Goal: Obtain resource: Download file/media

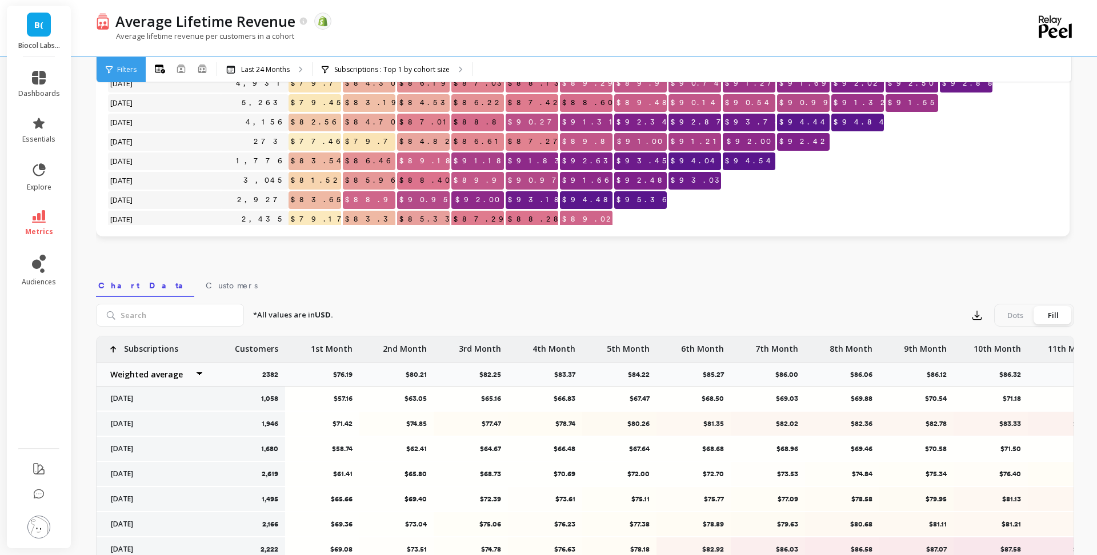
scroll to position [202, 0]
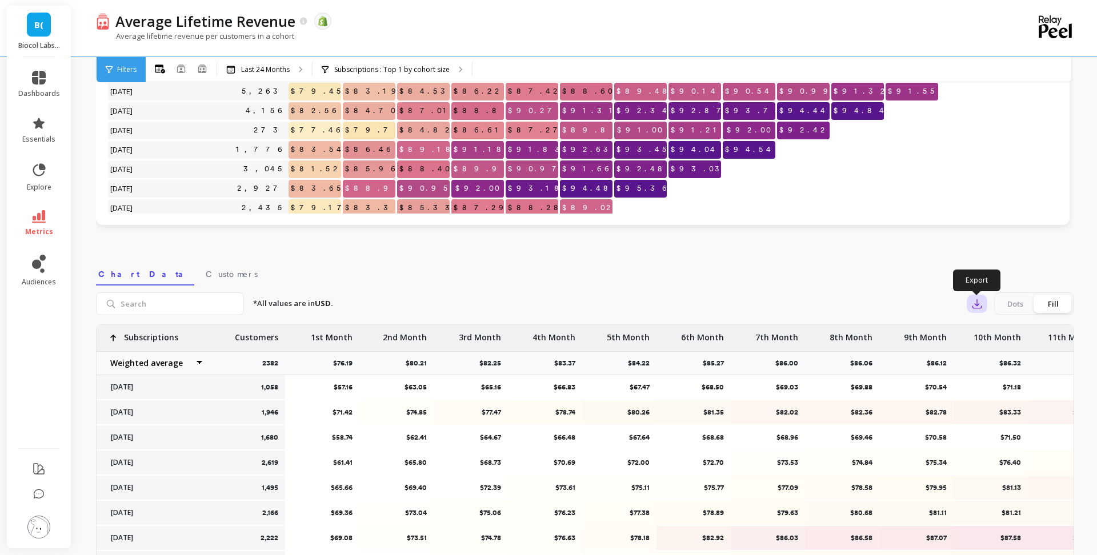
click at [973, 309] on icon "button" at bounding box center [976, 303] width 11 height 11
click at [1005, 384] on button "Google Sheets" at bounding box center [1018, 377] width 102 height 22
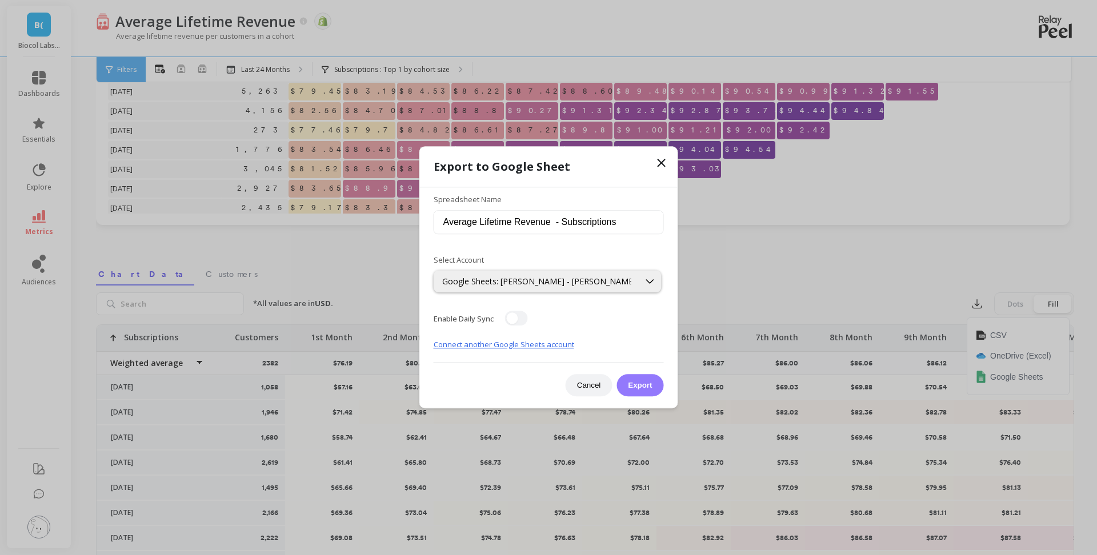
click at [641, 381] on button "Export" at bounding box center [639, 386] width 47 height 22
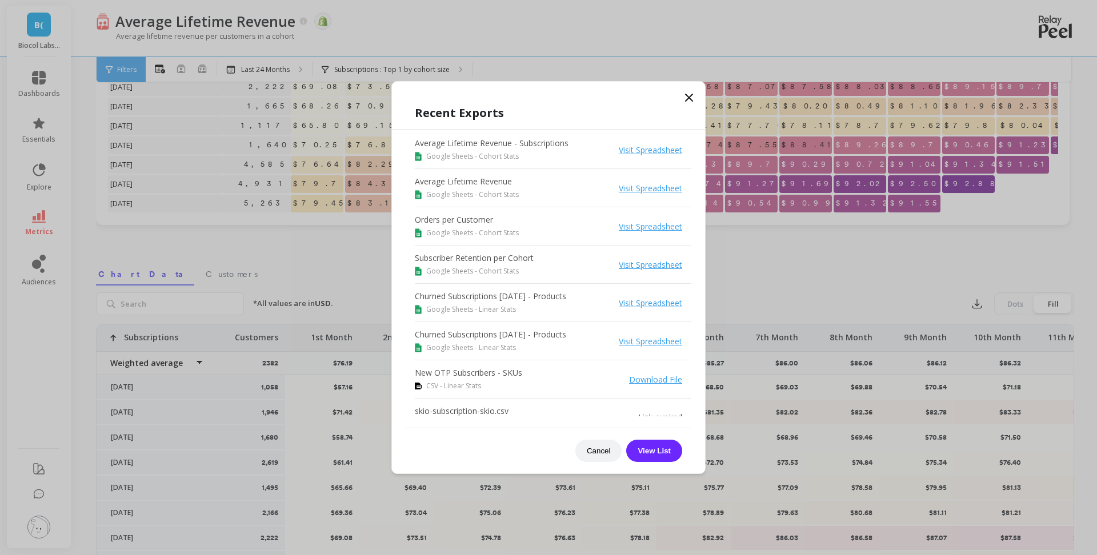
scroll to position [106, 0]
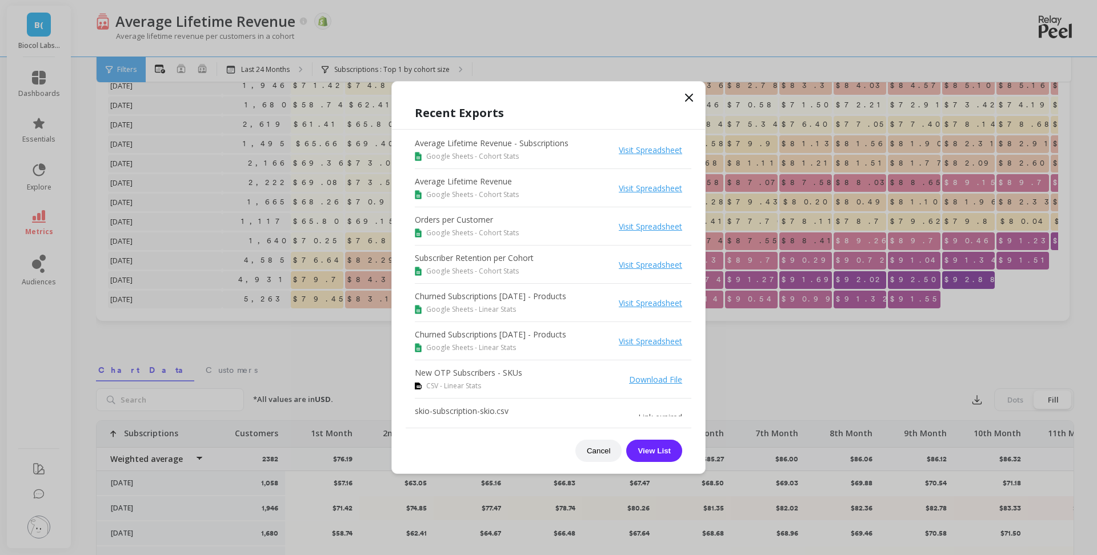
click at [690, 99] on icon at bounding box center [689, 98] width 14 height 14
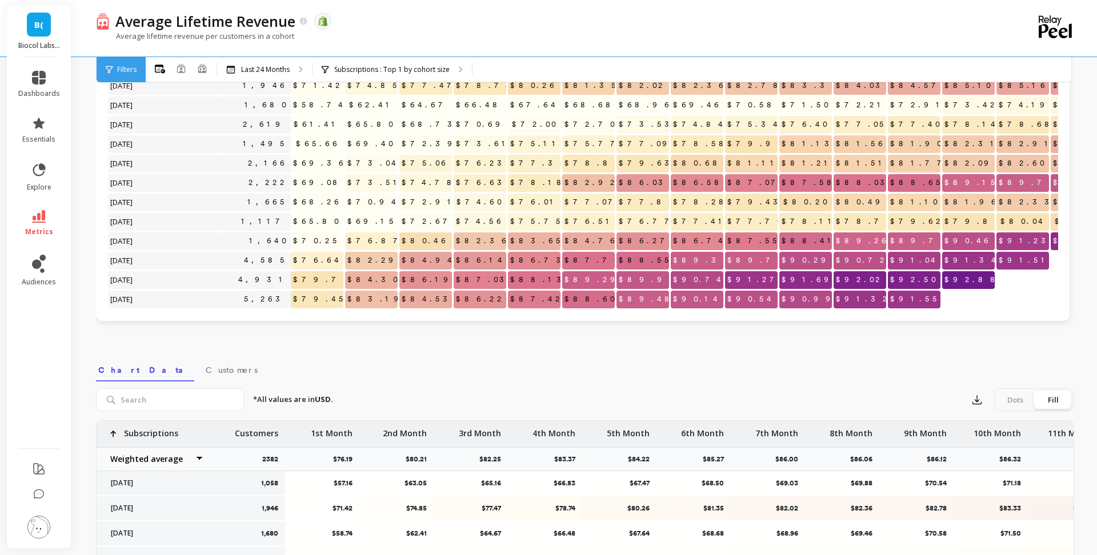
scroll to position [0, 0]
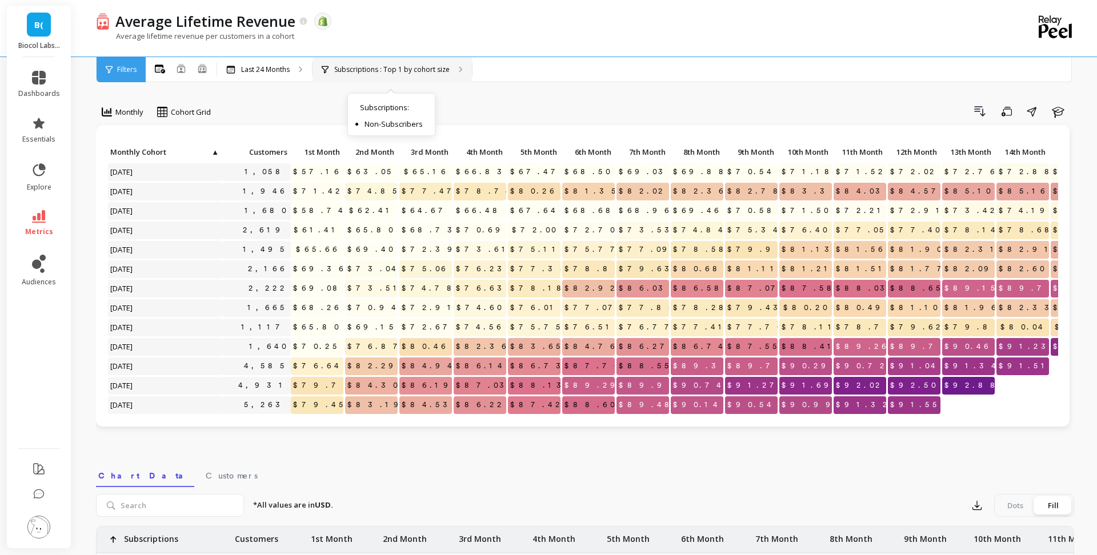
click at [420, 65] on p "Subscriptions : Top 1 by cohort size" at bounding box center [391, 69] width 115 height 9
click at [351, 71] on p "Subscriptions : Top 1 by cohort size" at bounding box center [391, 69] width 115 height 9
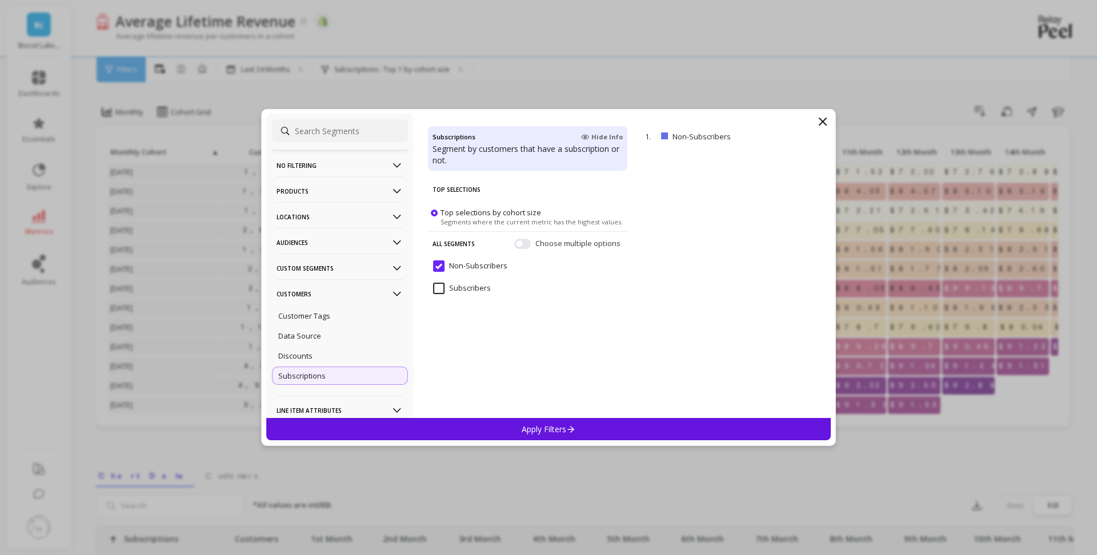
click at [496, 290] on div "Subscribers" at bounding box center [527, 295] width 199 height 34
click at [804, 140] on div "1. Non-Subscribers remove" at bounding box center [736, 272] width 189 height 291
click at [440, 288] on input "Subscribers" at bounding box center [462, 288] width 58 height 11
click at [546, 432] on p "Apply Filters" at bounding box center [549, 429] width 54 height 11
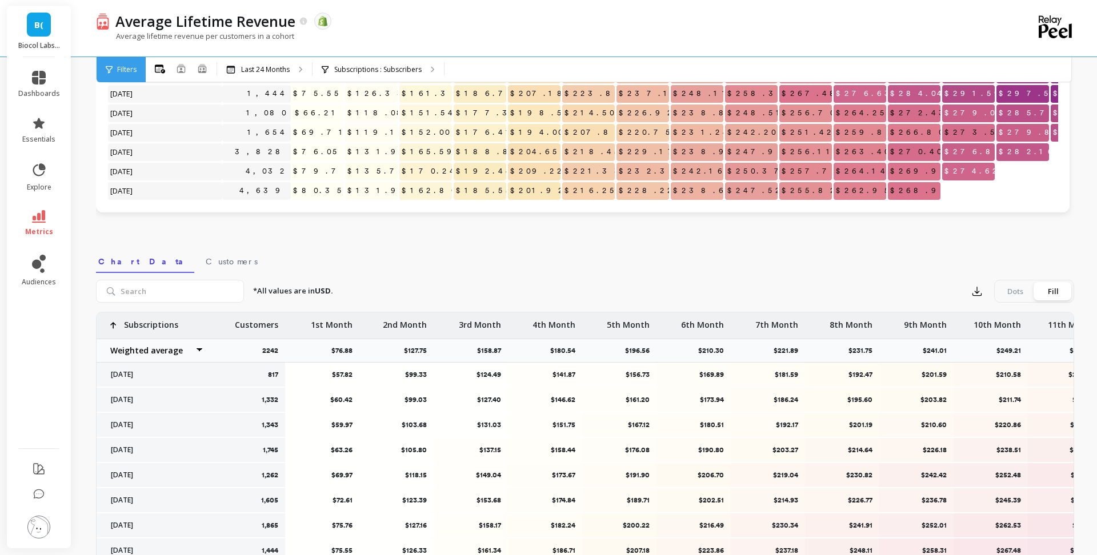
scroll to position [215, 0]
click at [972, 299] on button "button" at bounding box center [977, 291] width 21 height 18
click at [1012, 364] on span "Google Sheets" at bounding box center [1016, 363] width 53 height 11
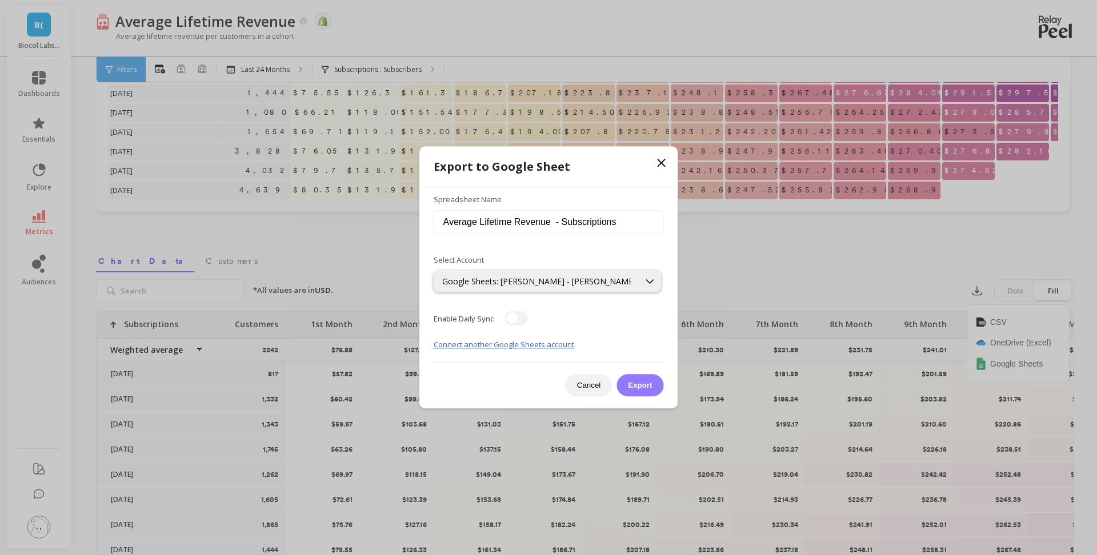
click at [622, 386] on button "Export" at bounding box center [639, 386] width 47 height 22
